Goal: Information Seeking & Learning: Learn about a topic

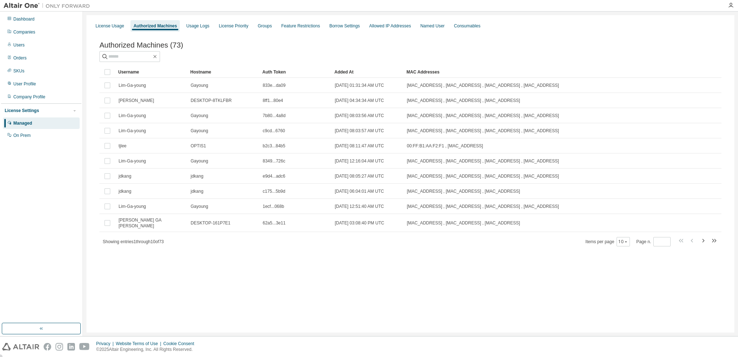
click at [299, 49] on div "Authorized Machines (73)" at bounding box center [410, 45] width 622 height 8
click at [203, 26] on div "Usage Logs" at bounding box center [197, 26] width 23 height 6
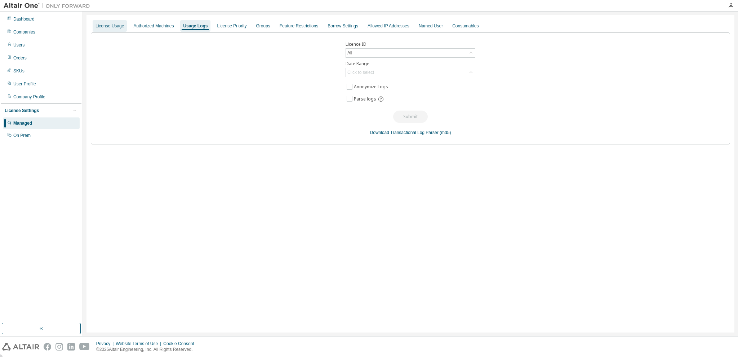
click at [121, 25] on div "License Usage" at bounding box center [110, 26] width 28 height 6
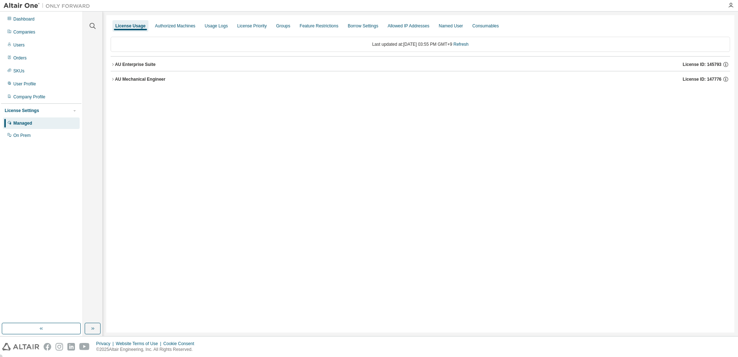
click at [112, 79] on icon "button" at bounding box center [113, 79] width 4 height 4
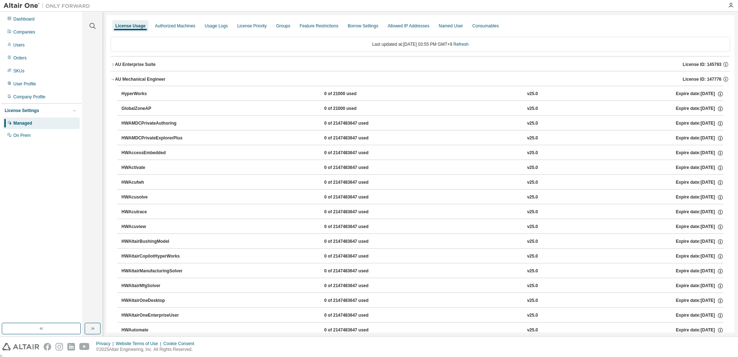
click at [114, 66] on icon "button" at bounding box center [113, 64] width 4 height 4
click at [114, 63] on icon "button" at bounding box center [113, 64] width 4 height 4
click at [115, 79] on div "AU Mechanical Engineer" at bounding box center [140, 79] width 50 height 6
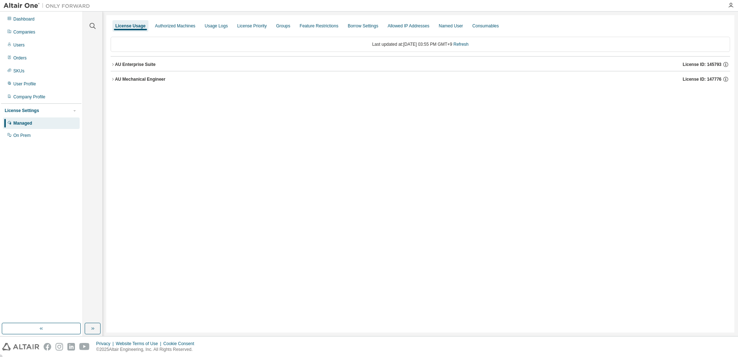
click at [177, 137] on div "License Usage Authorized Machines Usage Logs License Priority Groups Feature Re…" at bounding box center [420, 174] width 628 height 318
click at [112, 79] on icon "button" at bounding box center [113, 79] width 4 height 4
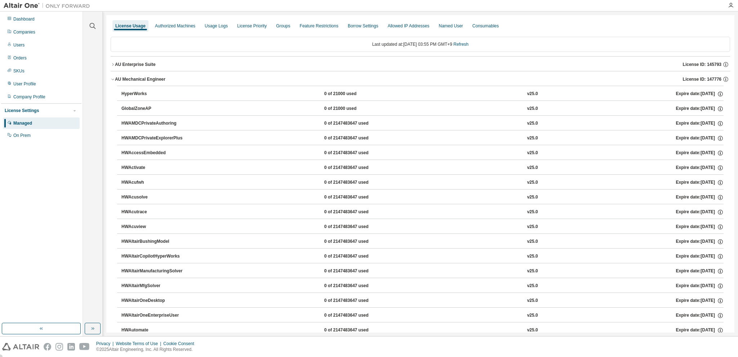
click at [112, 78] on icon "button" at bounding box center [113, 79] width 4 height 4
